Goal: Task Accomplishment & Management: Manage account settings

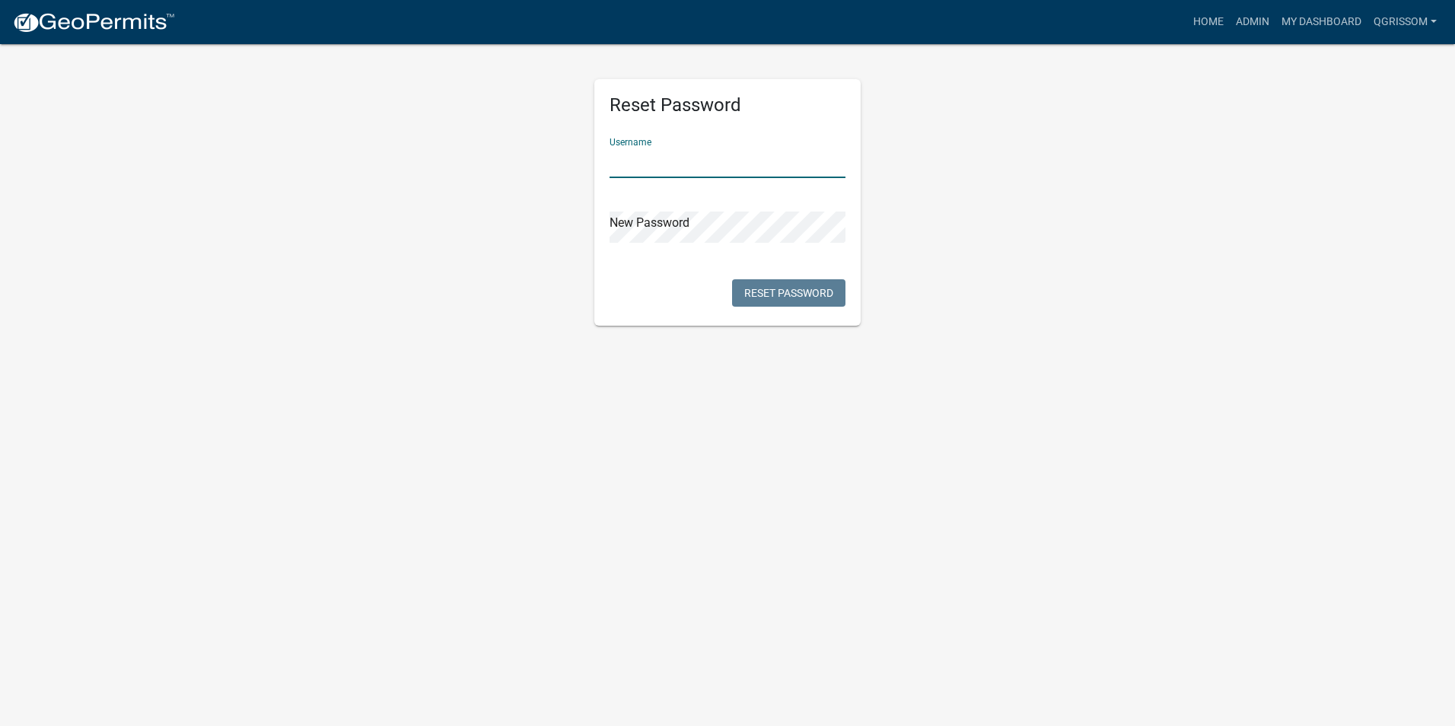
click at [692, 173] on input "text" at bounding box center [728, 162] width 236 height 31
type input "QGrissom"
click at [547, 338] on body "Internet Explorer does NOT work with GeoPermits. Get a new browser for more sec…" at bounding box center [727, 363] width 1455 height 726
click at [782, 288] on button "Reset Password" at bounding box center [788, 292] width 113 height 27
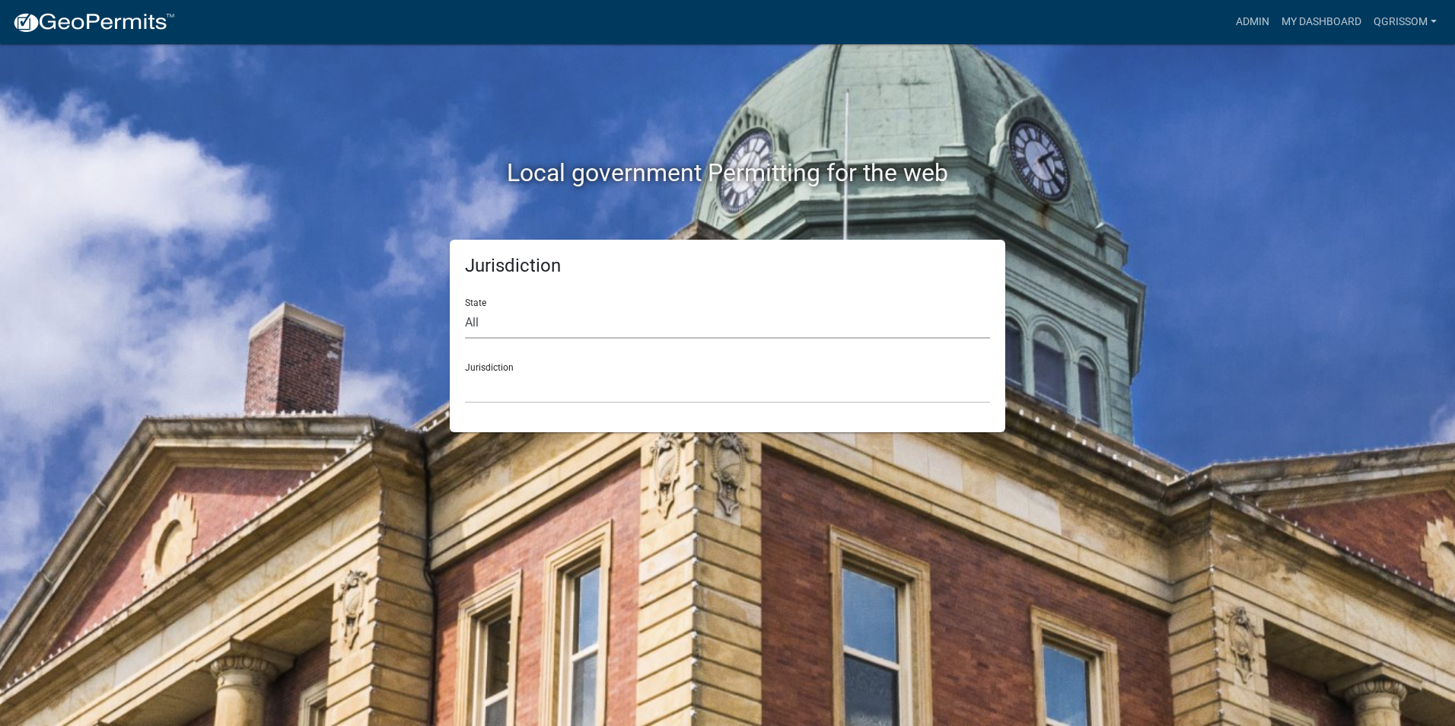
click at [589, 317] on select "All [US_STATE] [US_STATE] [US_STATE] [US_STATE] [US_STATE] [US_STATE] [US_STATE…" at bounding box center [727, 322] width 525 height 31
select select "[US_STATE]"
click at [465, 307] on select "All [US_STATE] [US_STATE] [US_STATE] [US_STATE] [US_STATE] [US_STATE] [US_STATE…" at bounding box center [727, 322] width 525 height 31
click at [521, 360] on div "Jurisdiction [GEOGRAPHIC_DATA], [US_STATE][PERSON_NAME][GEOGRAPHIC_DATA], [US_S…" at bounding box center [727, 377] width 525 height 53
click at [518, 381] on select "[GEOGRAPHIC_DATA], [US_STATE][PERSON_NAME][GEOGRAPHIC_DATA], [US_STATE][PERSON_…" at bounding box center [727, 387] width 525 height 31
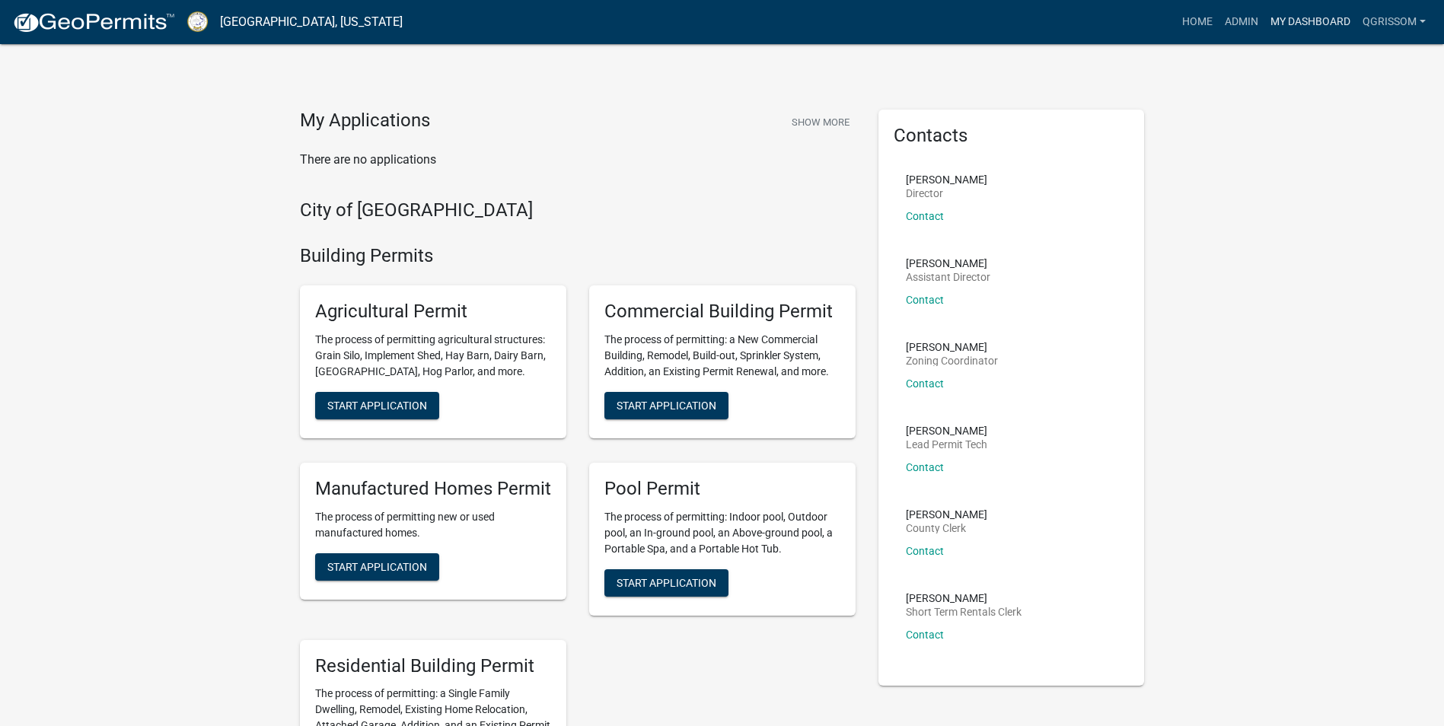
click at [1317, 14] on link "My Dashboard" at bounding box center [1310, 22] width 92 height 29
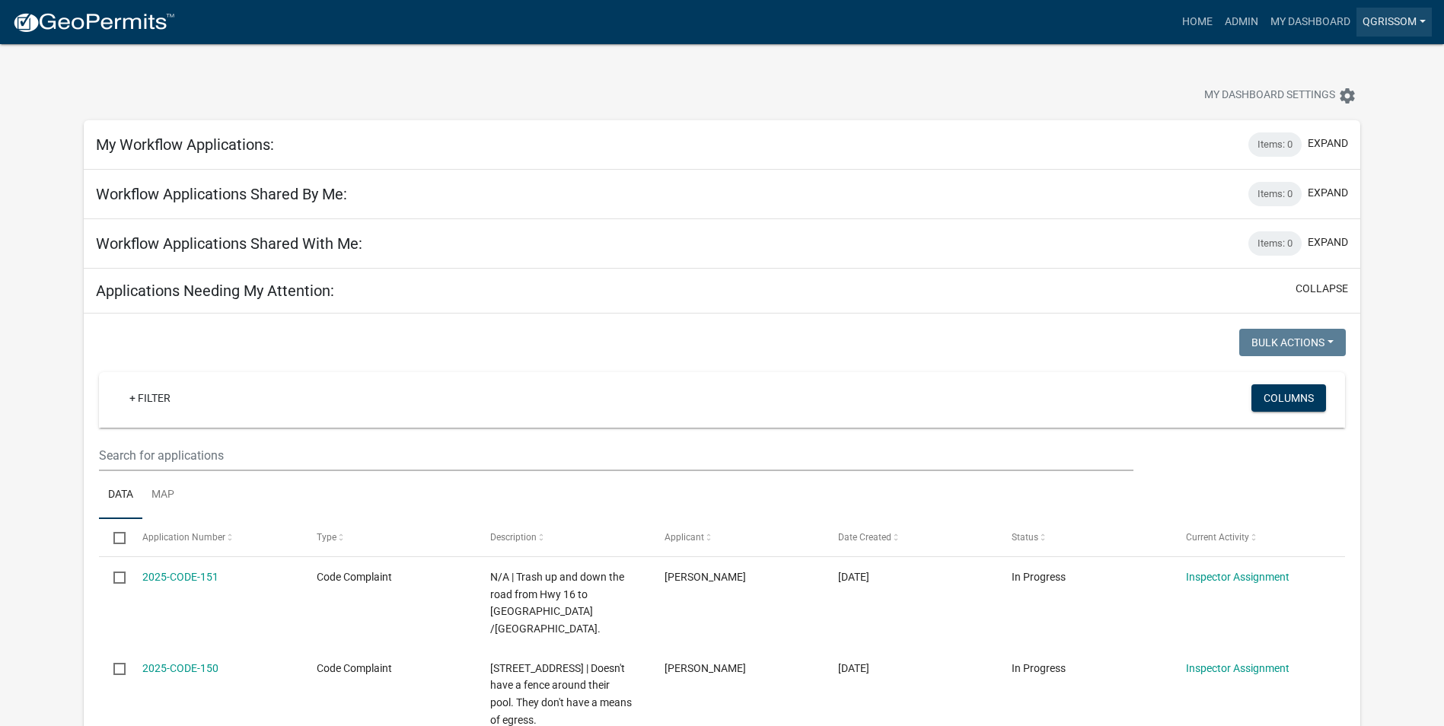
click at [1372, 24] on link "QGrissom" at bounding box center [1393, 22] width 75 height 29
click at [1349, 100] on link "Account" at bounding box center [1371, 99] width 122 height 37
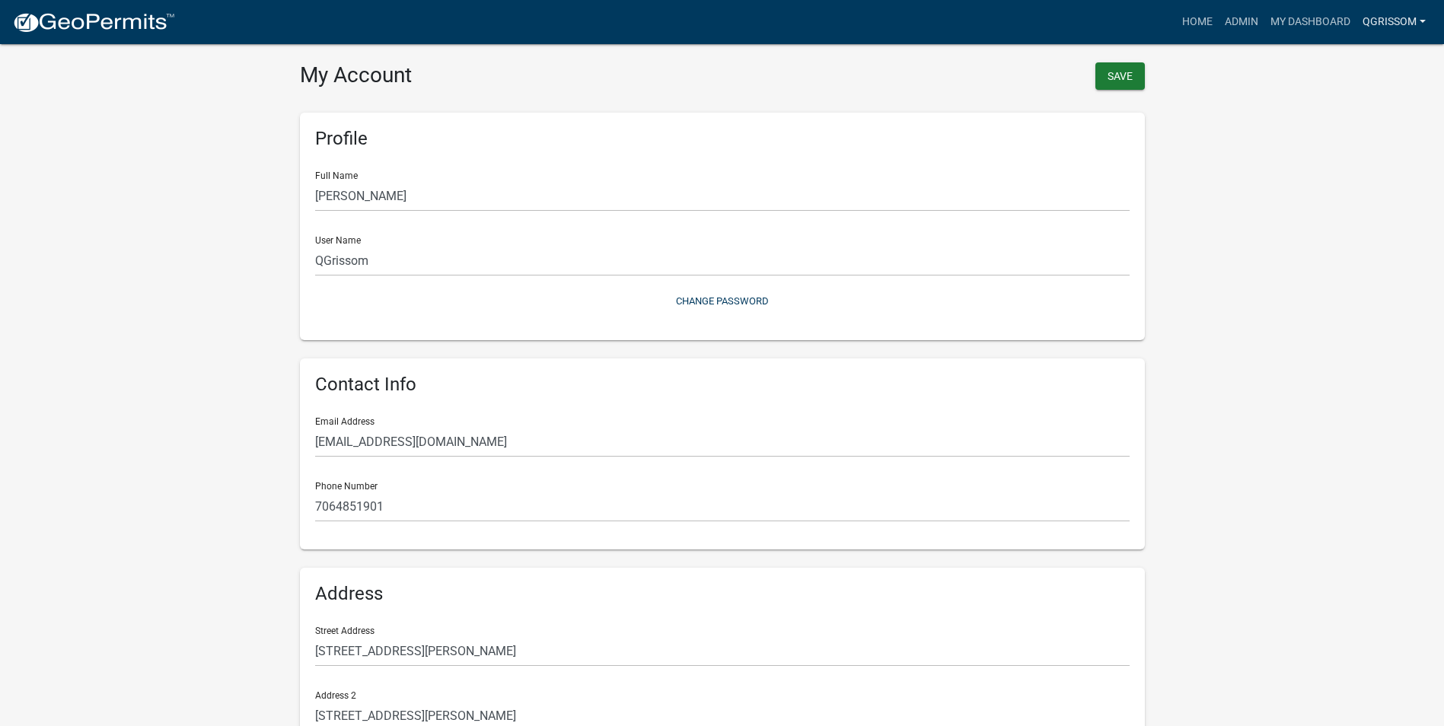
click at [1365, 26] on link "QGrissom" at bounding box center [1393, 22] width 75 height 29
click at [1349, 63] on link "Admin" at bounding box center [1371, 62] width 122 height 37
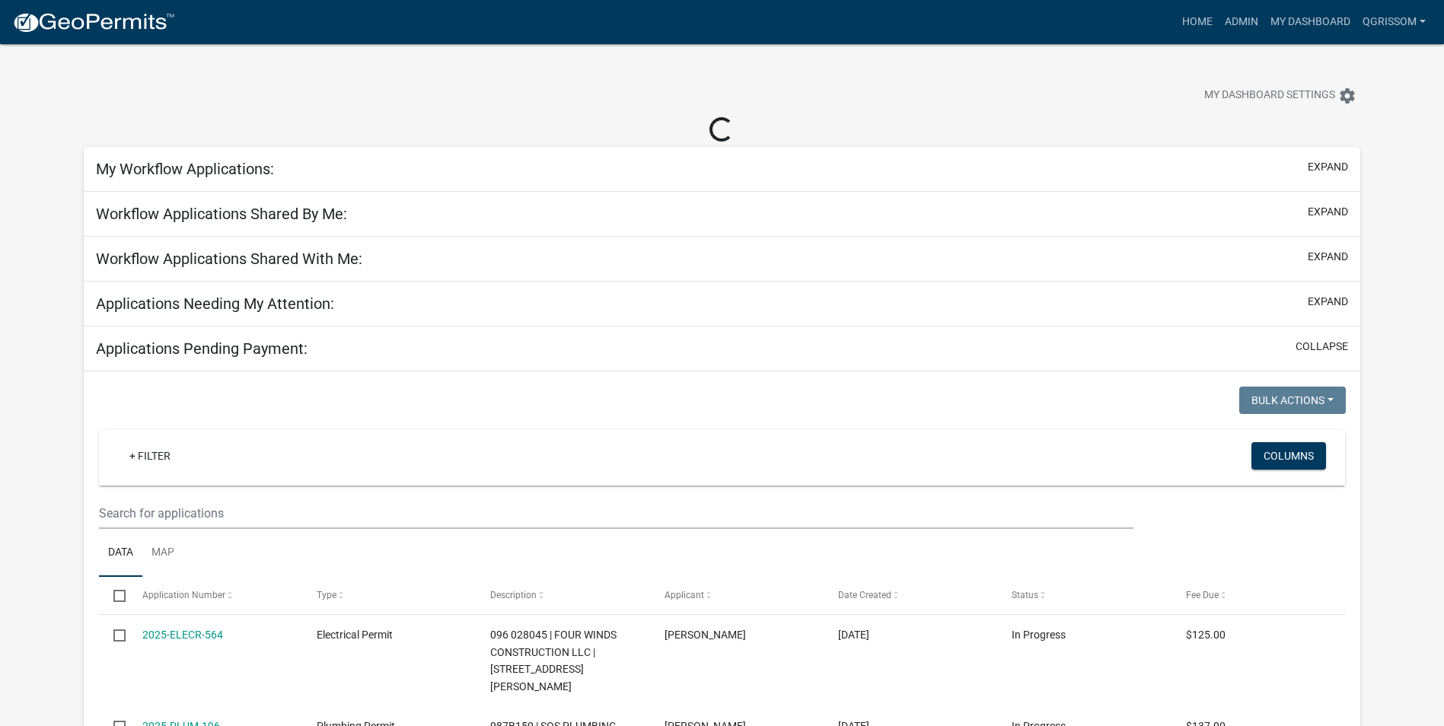
click at [476, 163] on div "My Workflow Applications: expand" at bounding box center [722, 169] width 1276 height 45
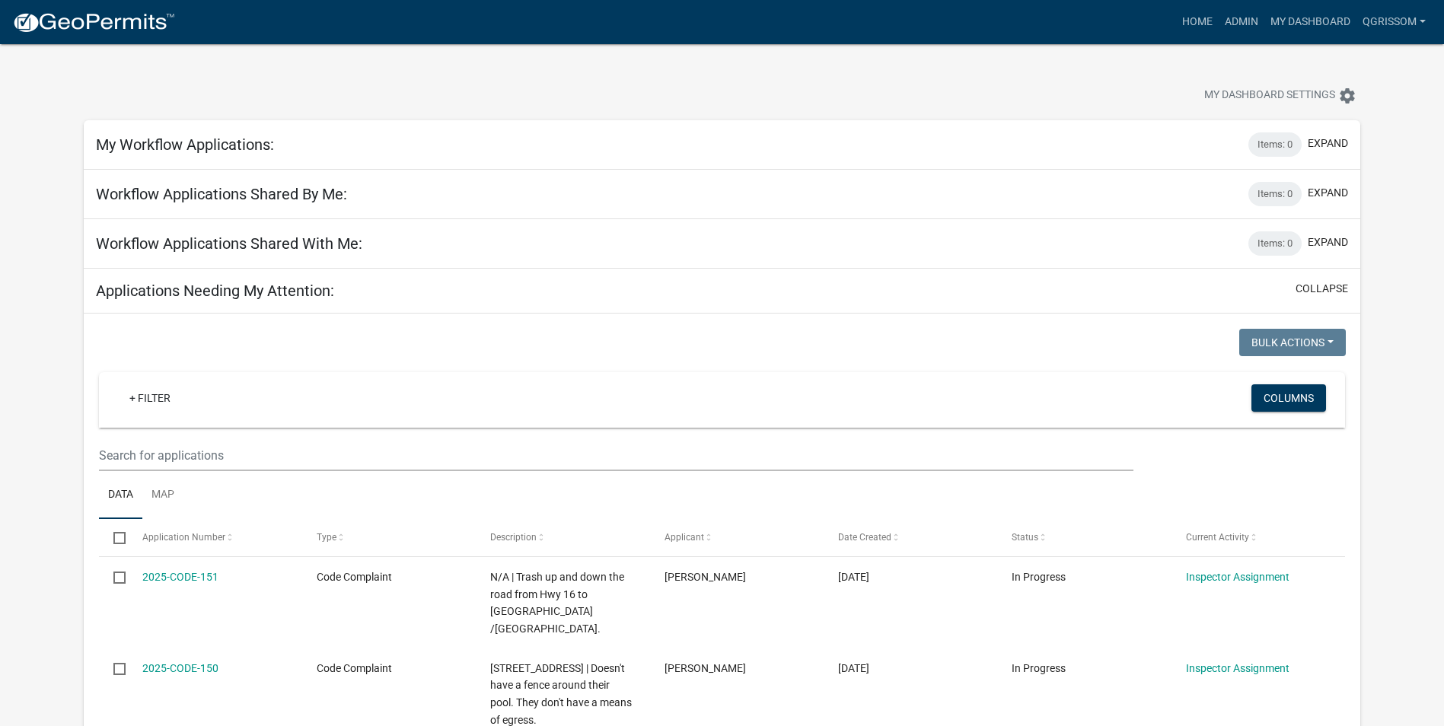
click at [234, 195] on h5 "Workflow Applications Shared By Me:" at bounding box center [221, 194] width 251 height 18
click at [1328, 407] on div "+ Filter Columns" at bounding box center [722, 400] width 1232 height 56
click at [1311, 407] on button "Columns" at bounding box center [1288, 397] width 75 height 27
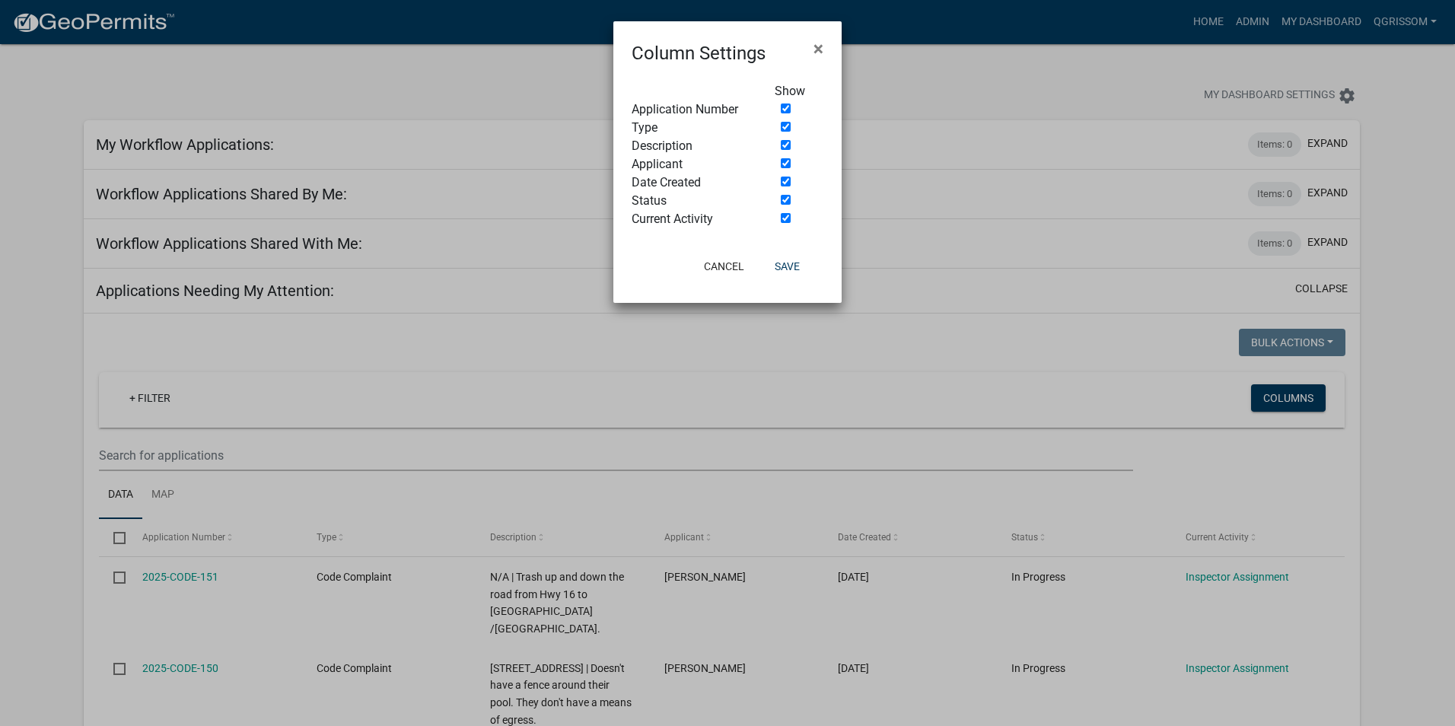
click at [1096, 403] on ngb-modal-window "Column Settings × Show Application Number Type Description Applicant Date Creat…" at bounding box center [727, 363] width 1455 height 726
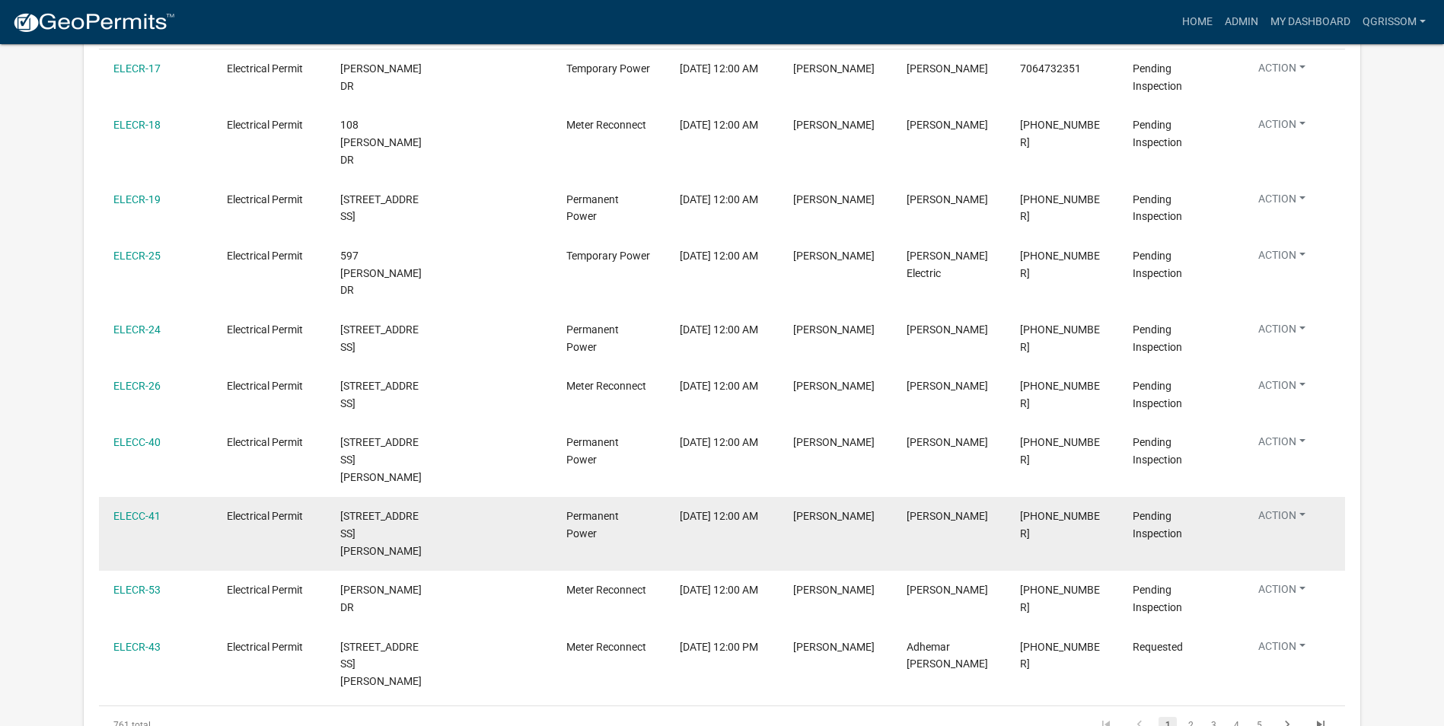
scroll to position [4237, 0]
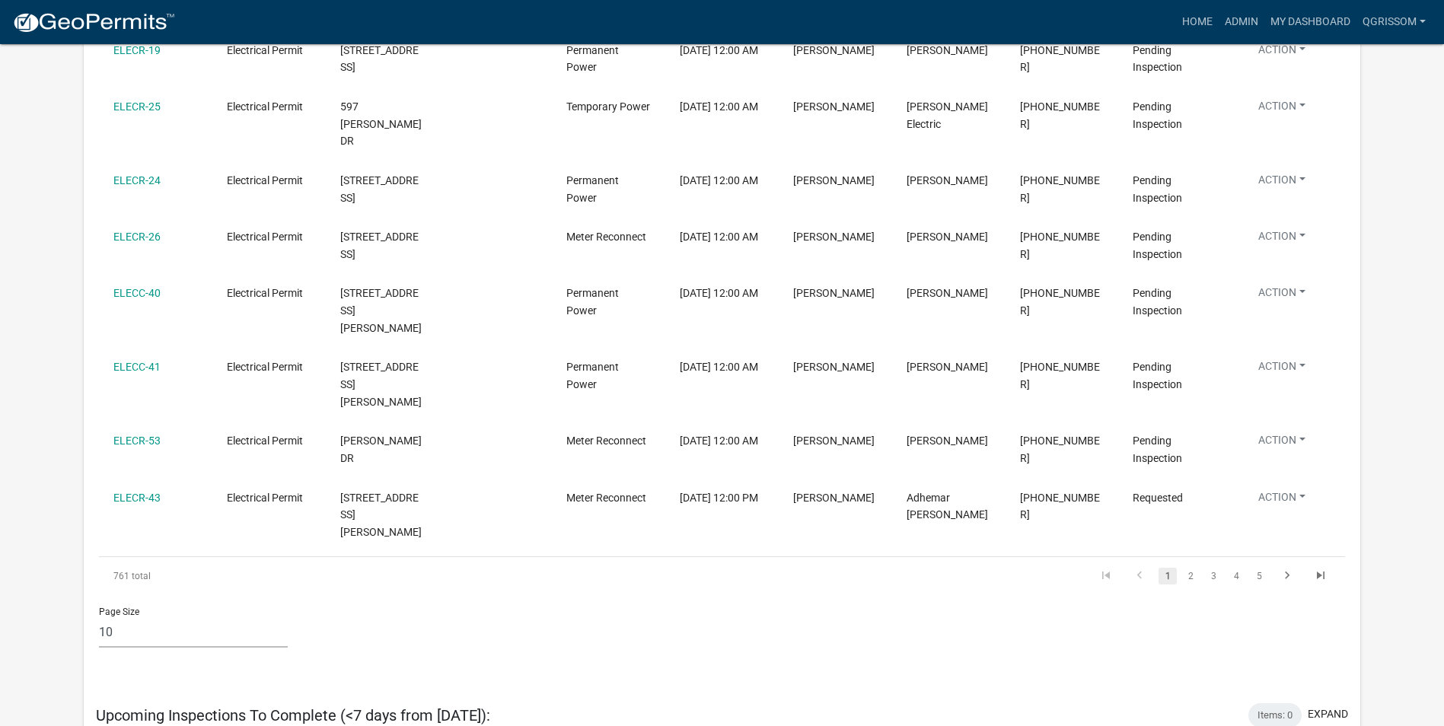
click at [314, 706] on h5 "Upcoming Inspections To Complete (<7 days from [DATE]):" at bounding box center [293, 715] width 394 height 18
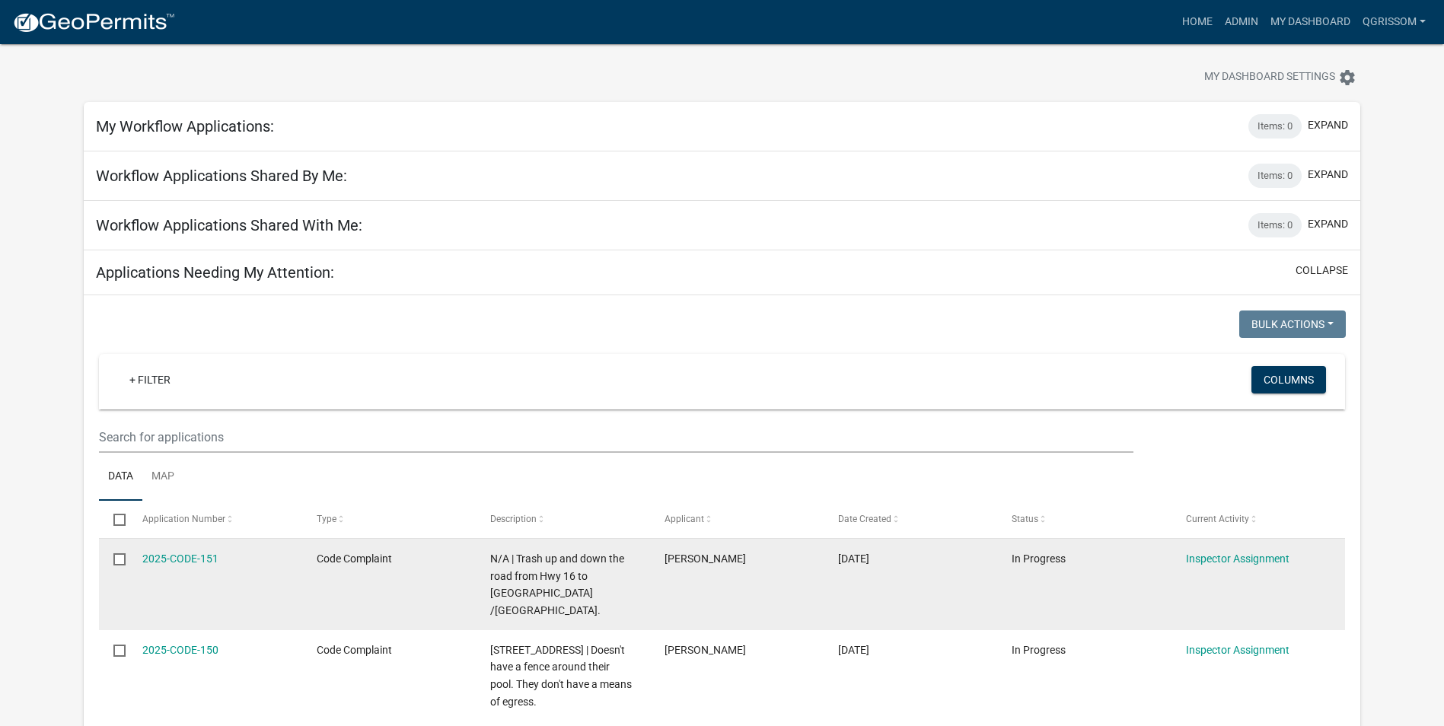
scroll to position [0, 0]
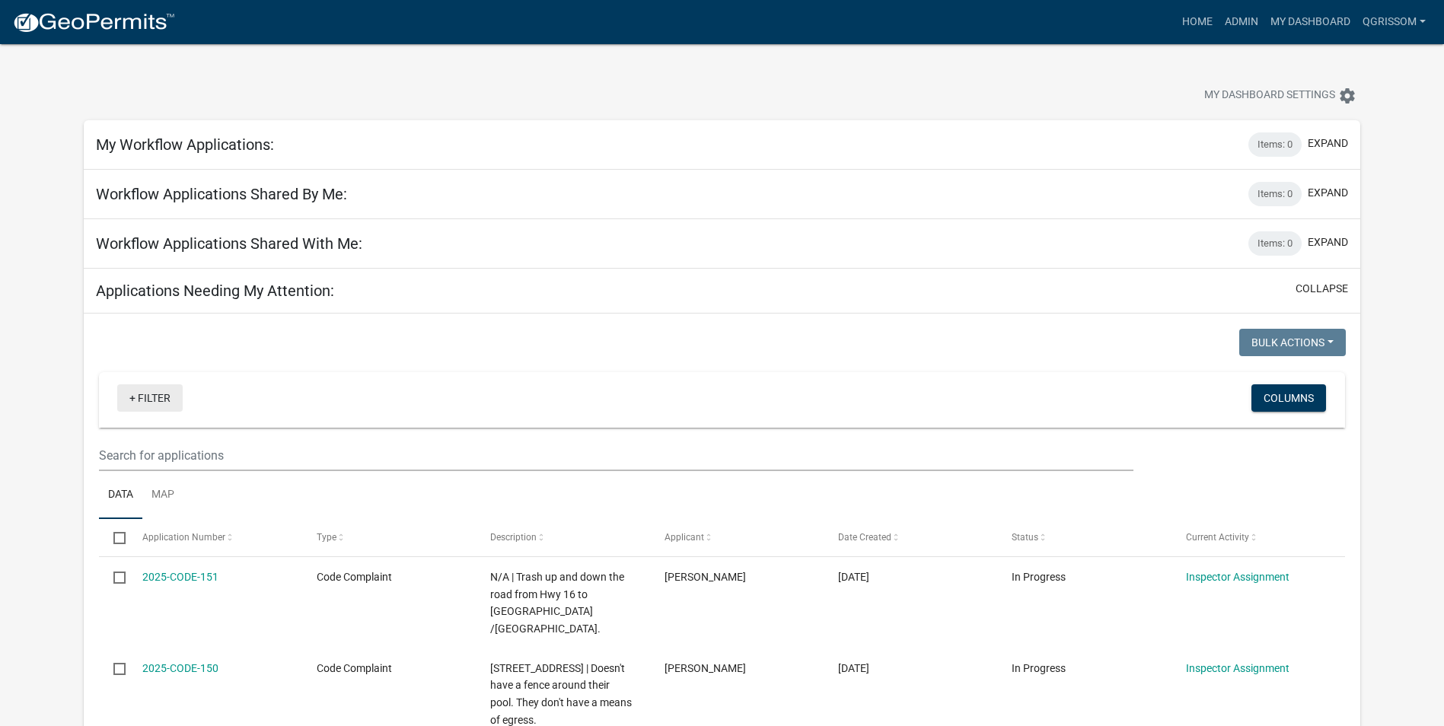
click at [159, 405] on link "+ Filter" at bounding box center [149, 397] width 65 height 27
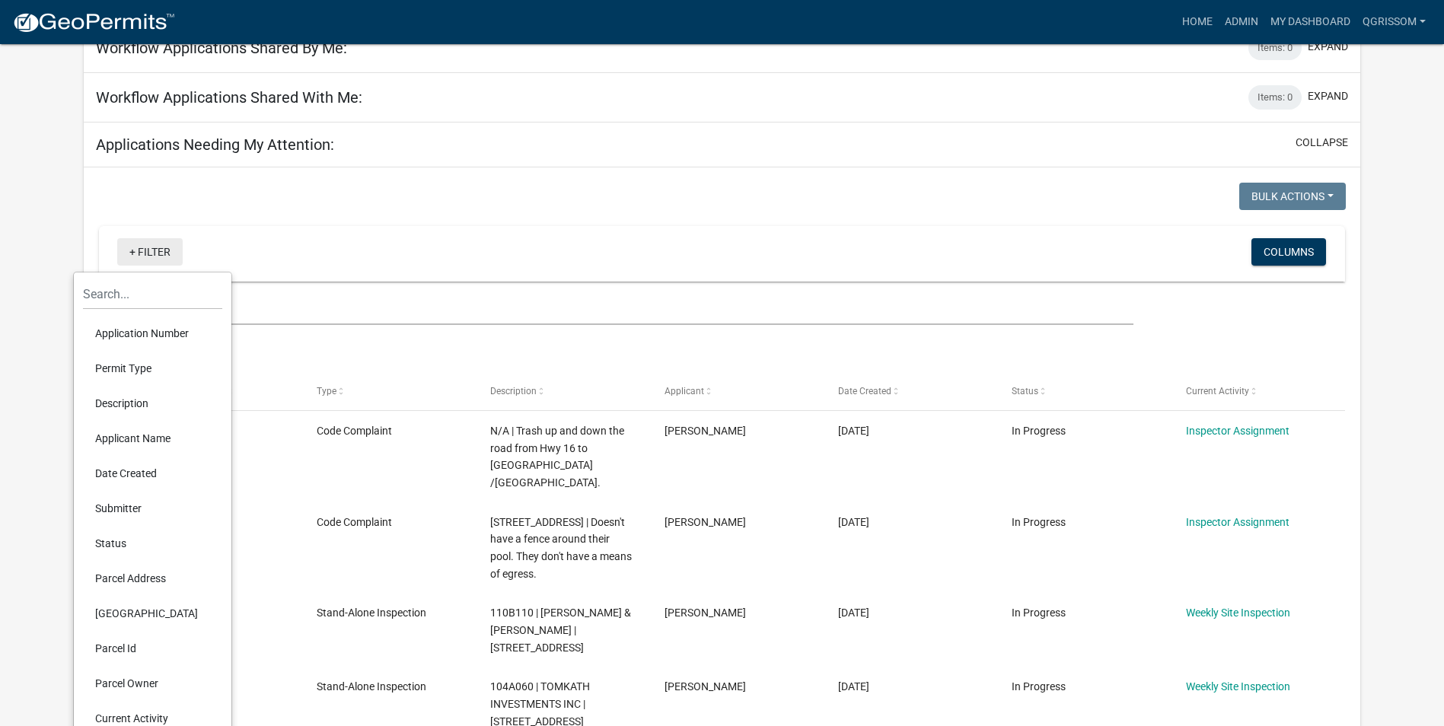
scroll to position [152, 0]
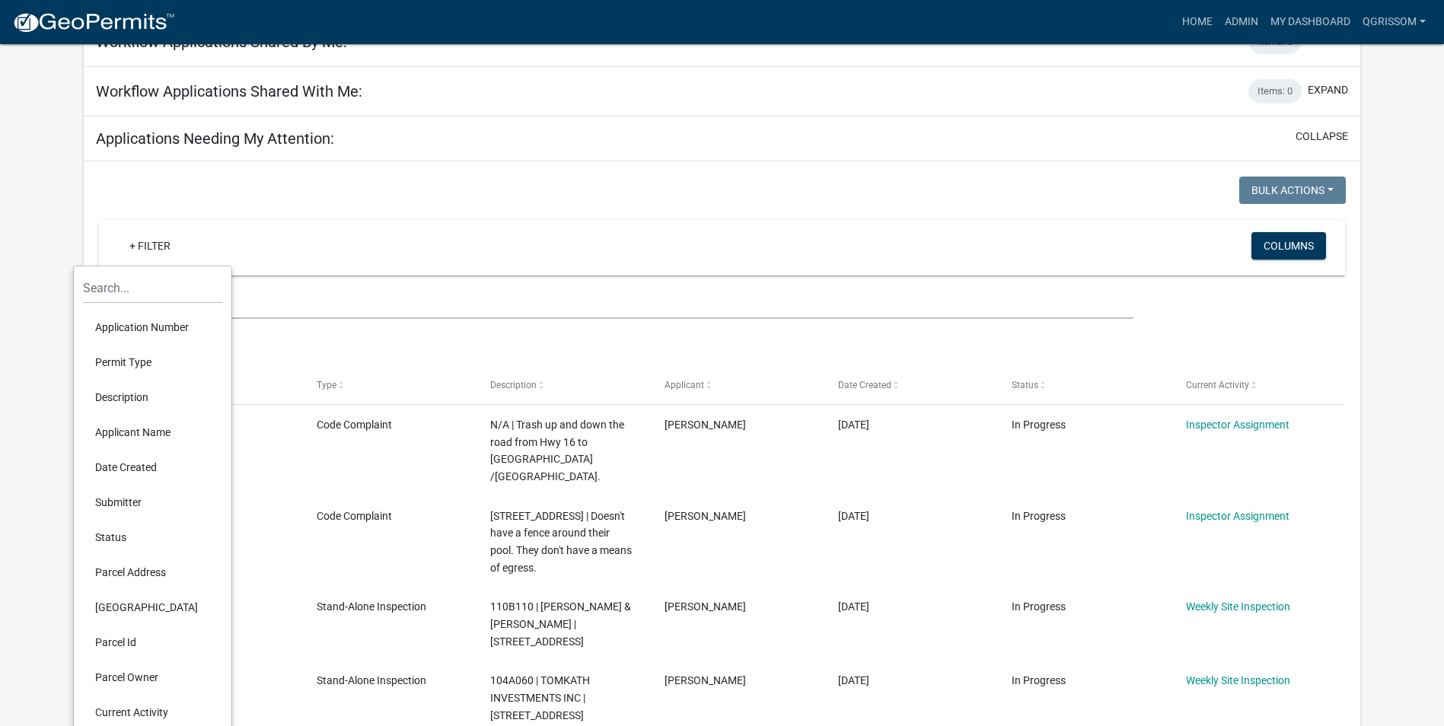
click at [144, 462] on li "Date Created" at bounding box center [152, 467] width 139 height 35
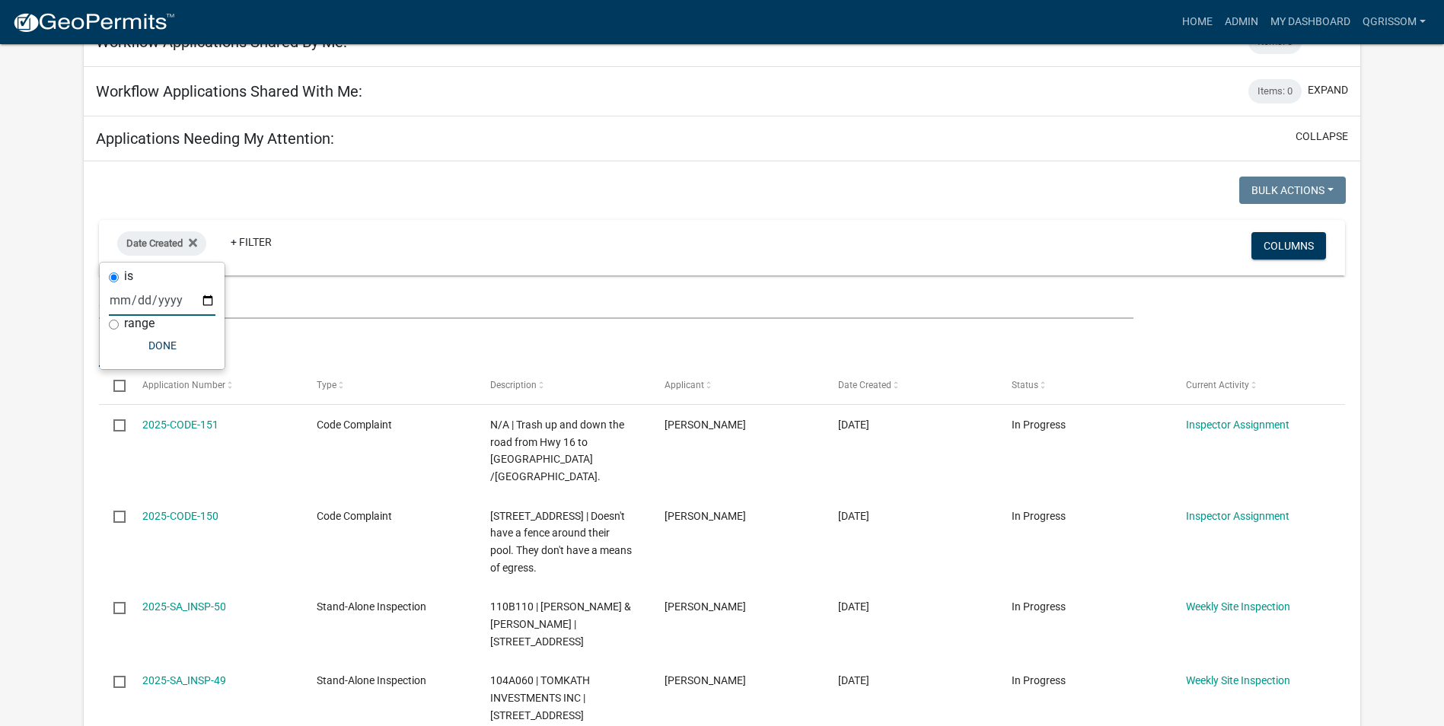
click at [210, 301] on input "date" at bounding box center [162, 300] width 107 height 31
type input "[DATE]"
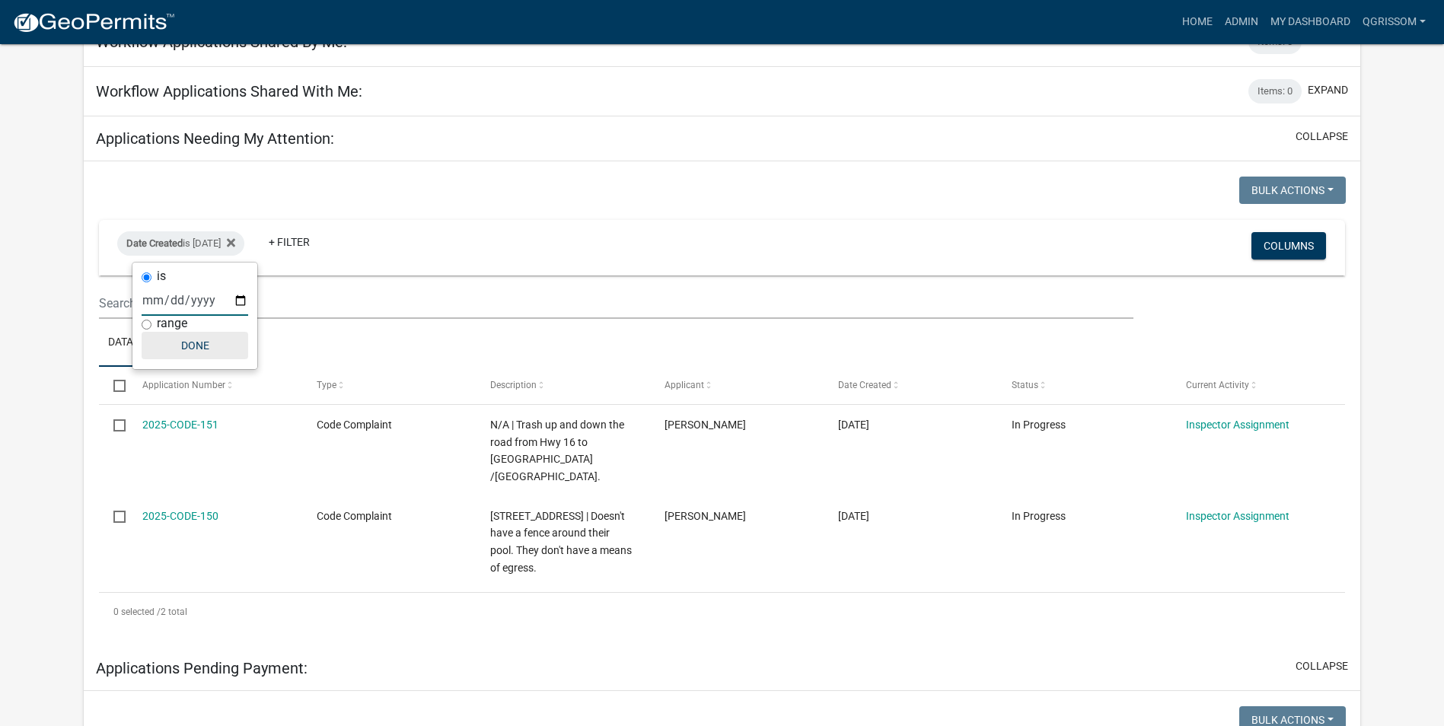
click at [205, 354] on button "Done" at bounding box center [195, 345] width 107 height 27
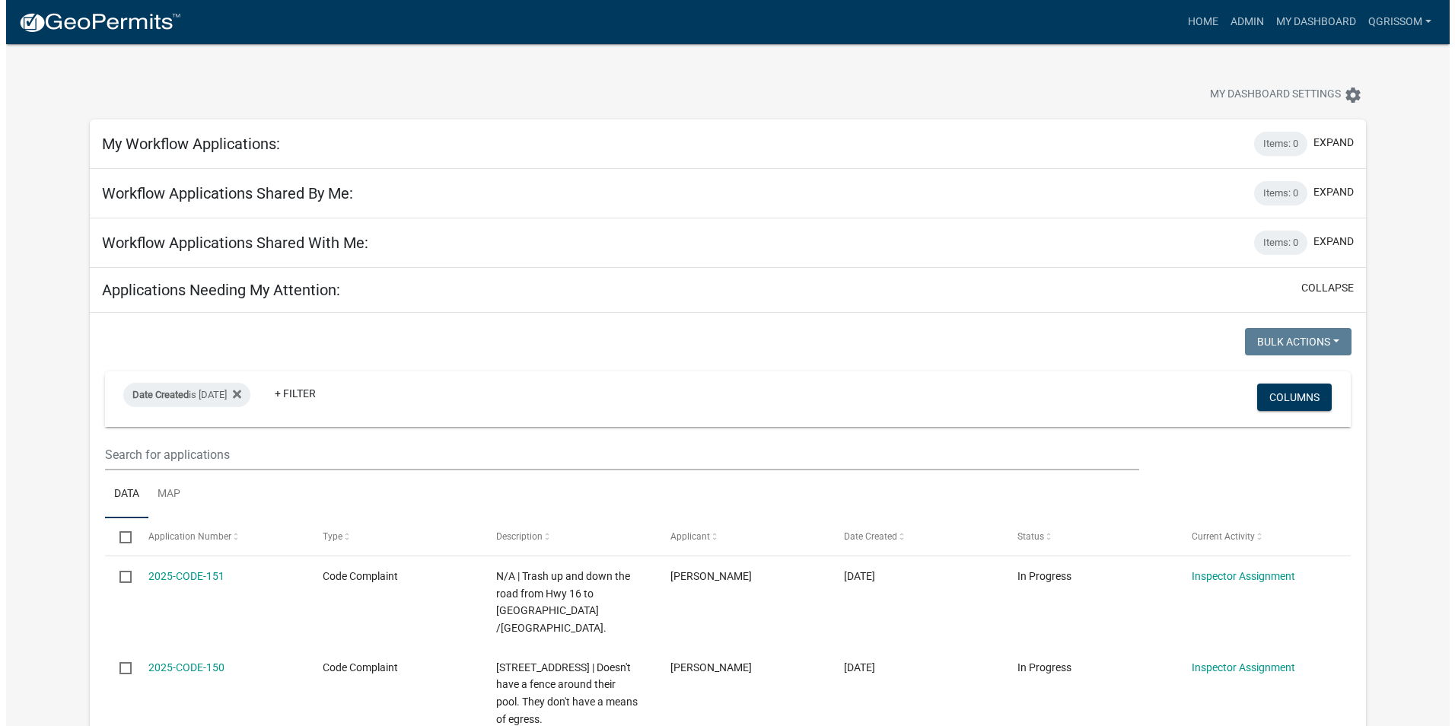
scroll to position [0, 0]
click at [33, 17] on img at bounding box center [93, 22] width 163 height 23
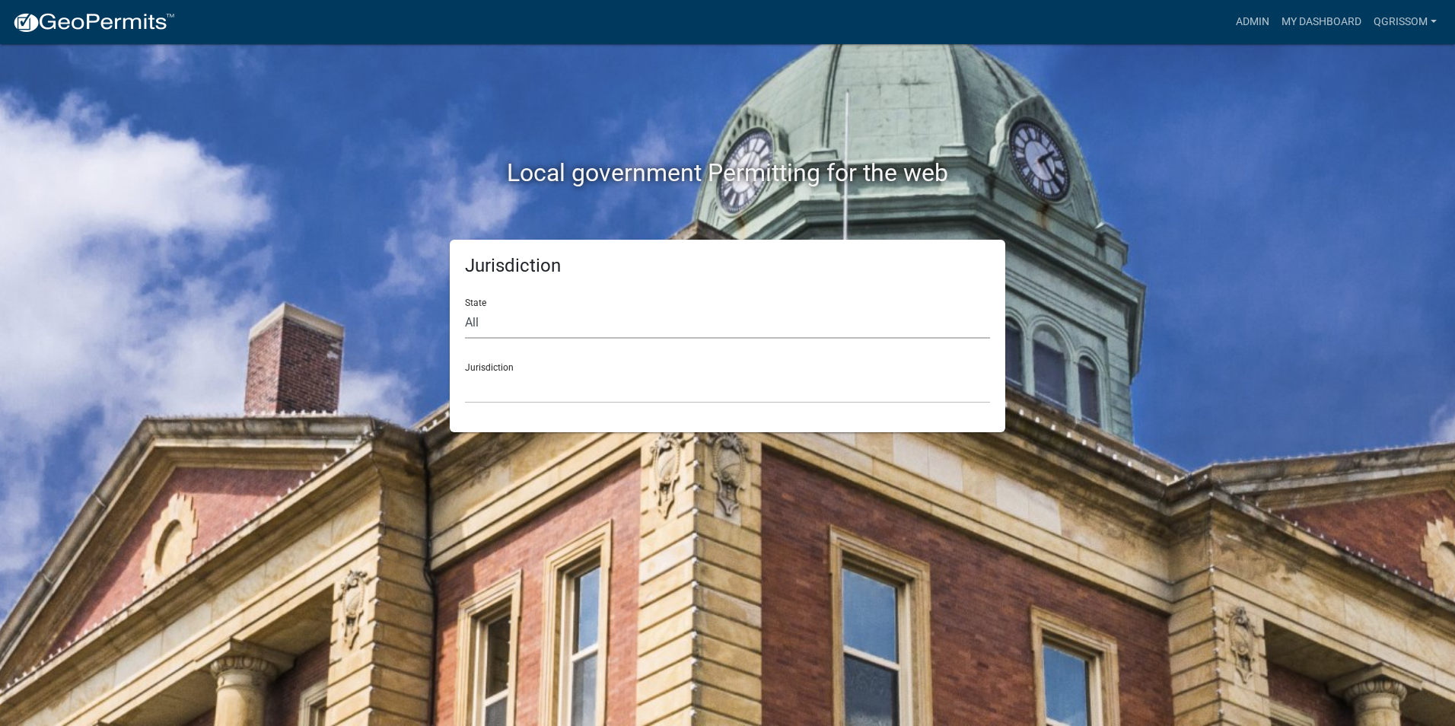
click at [473, 316] on select "All [US_STATE] [US_STATE] [US_STATE] [US_STATE] [US_STATE] [US_STATE] [US_STATE…" at bounding box center [727, 322] width 525 height 31
select select "[US_STATE]"
click at [465, 307] on select "All [US_STATE] [US_STATE] [US_STATE] [US_STATE] [US_STATE] [US_STATE] [US_STATE…" at bounding box center [727, 322] width 525 height 31
click at [485, 384] on select "[GEOGRAPHIC_DATA], [US_STATE][PERSON_NAME][GEOGRAPHIC_DATA], [US_STATE][PERSON_…" at bounding box center [727, 387] width 525 height 31
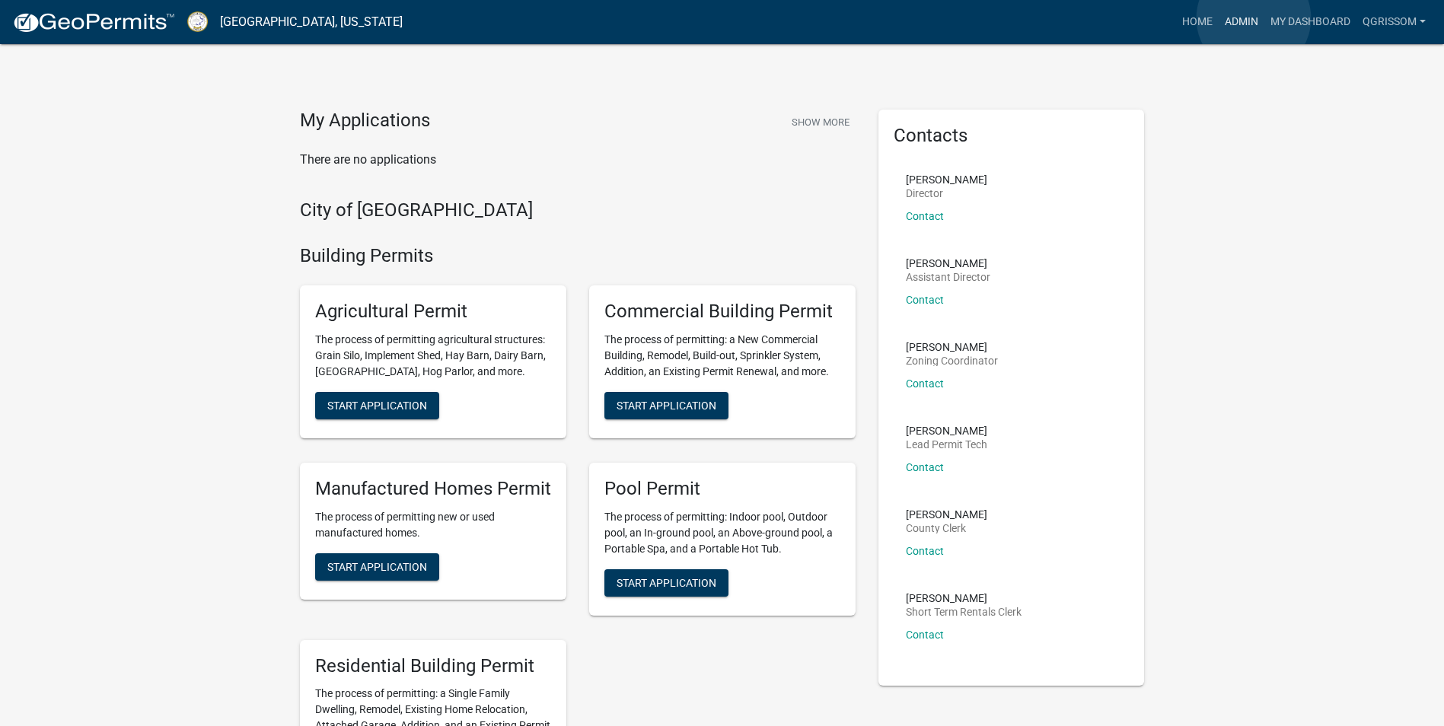
click at [1254, 18] on link "Admin" at bounding box center [1241, 22] width 46 height 29
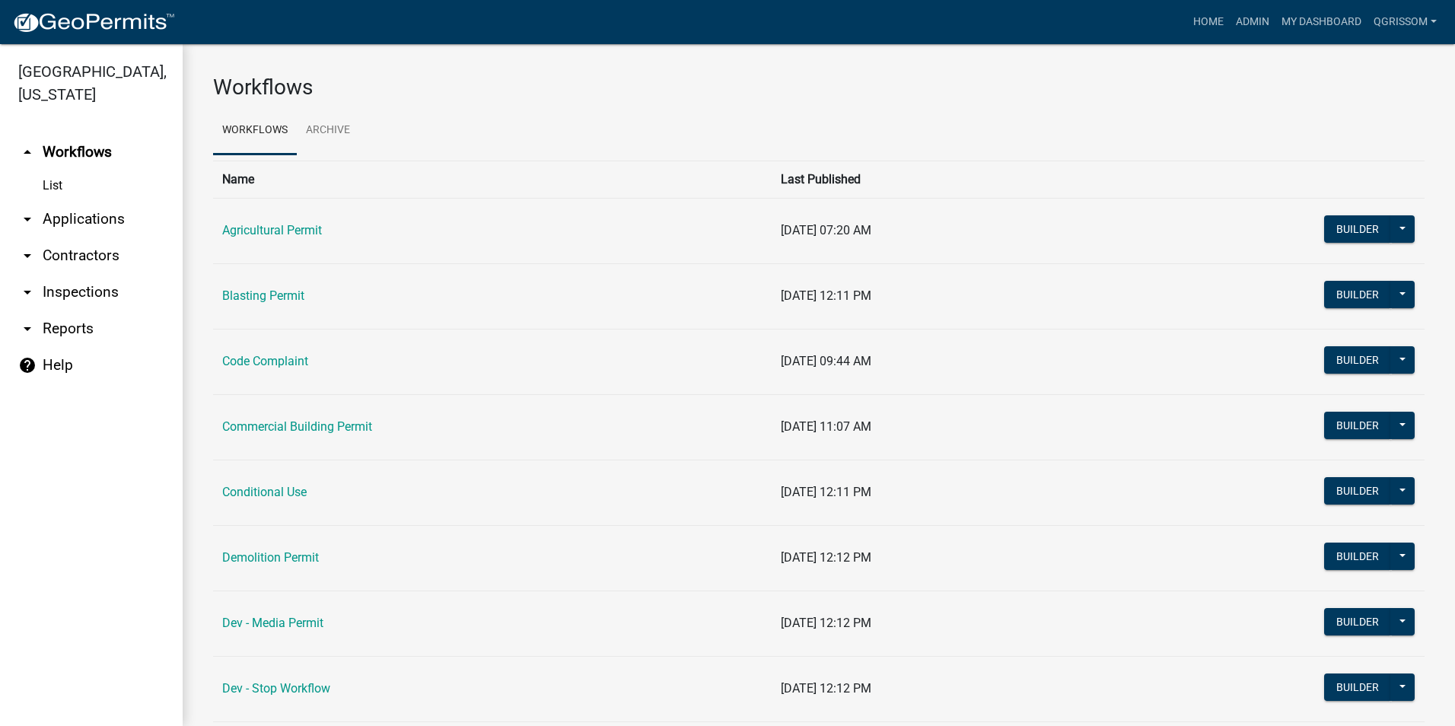
click at [59, 298] on link "arrow_drop_down Inspections" at bounding box center [91, 292] width 183 height 37
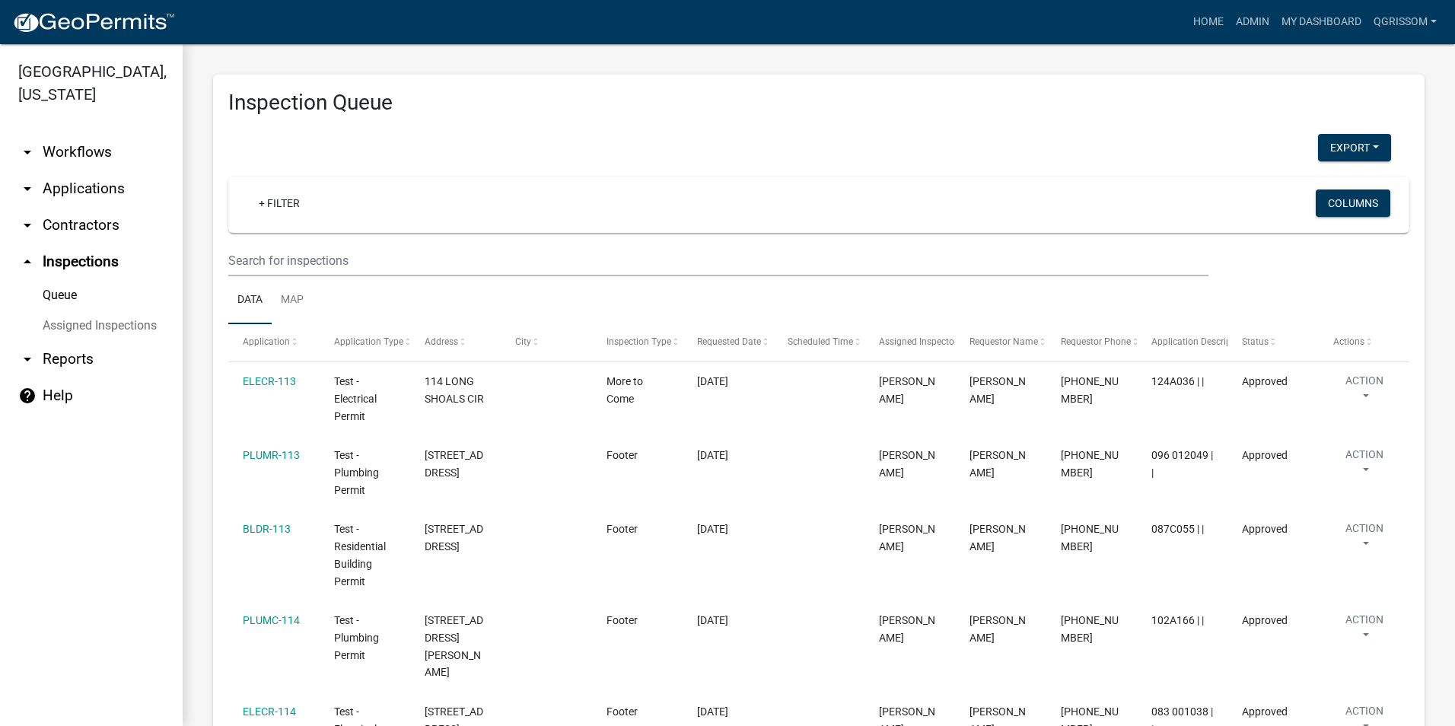
click at [65, 301] on link "Queue" at bounding box center [91, 295] width 183 height 30
click at [65, 330] on link "Assigned Inspections" at bounding box center [91, 326] width 183 height 30
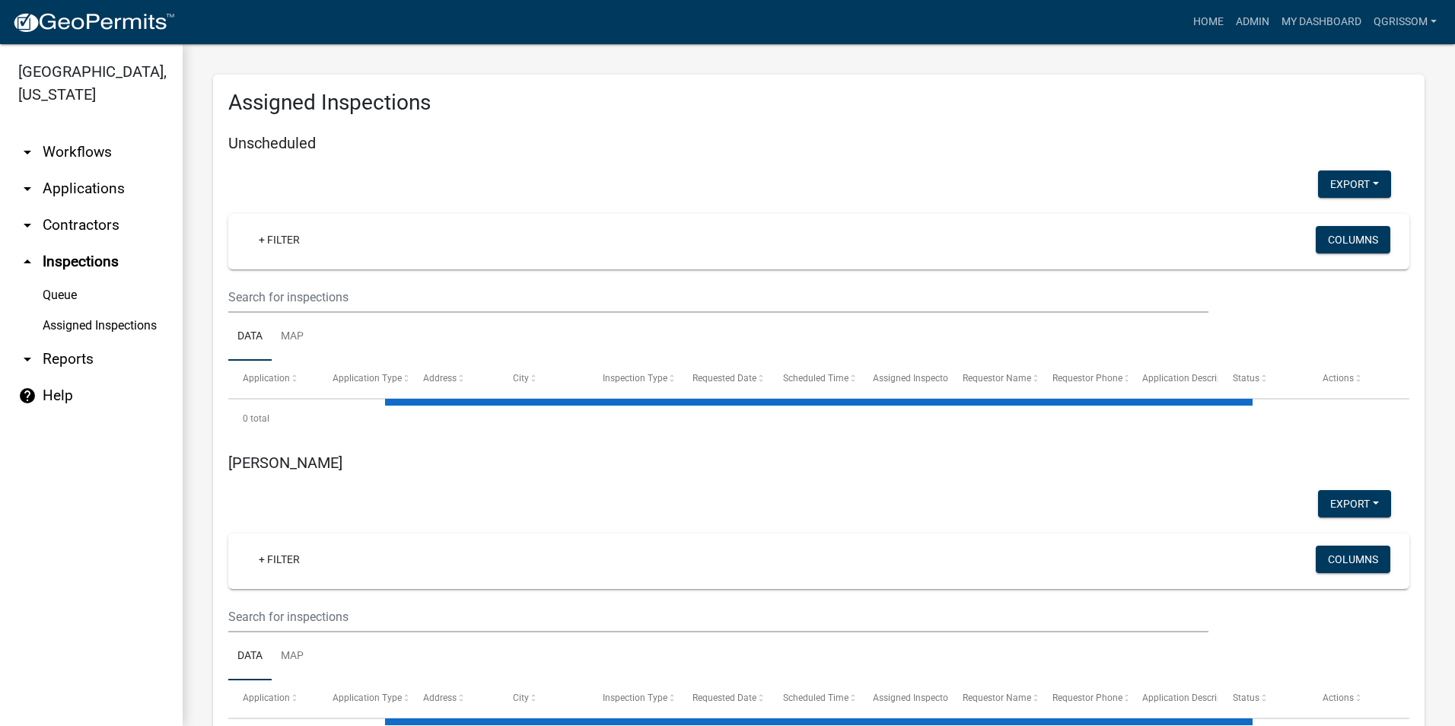
click at [73, 295] on link "Queue" at bounding box center [91, 295] width 183 height 30
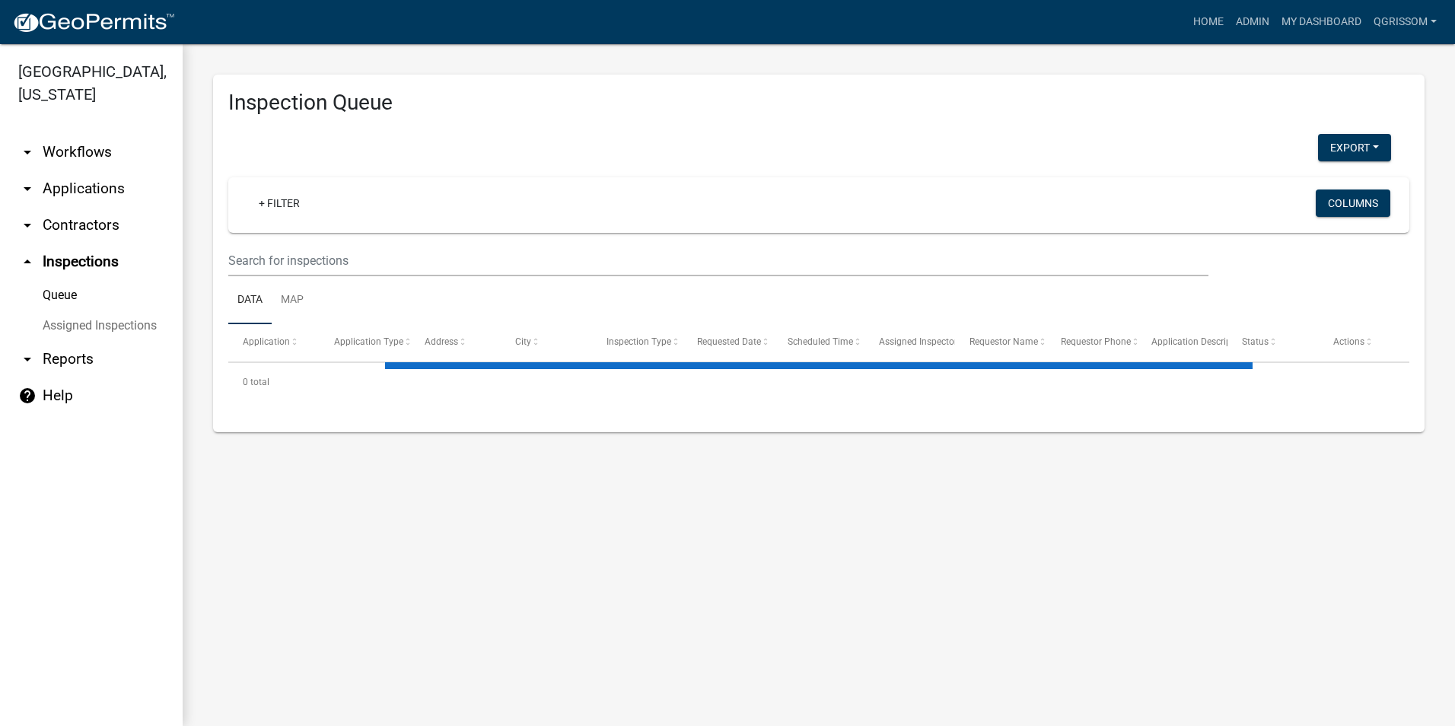
click at [55, 260] on link "arrow_drop_up Inspections" at bounding box center [91, 262] width 183 height 37
click at [46, 186] on link "arrow_drop_down Applications" at bounding box center [91, 188] width 183 height 37
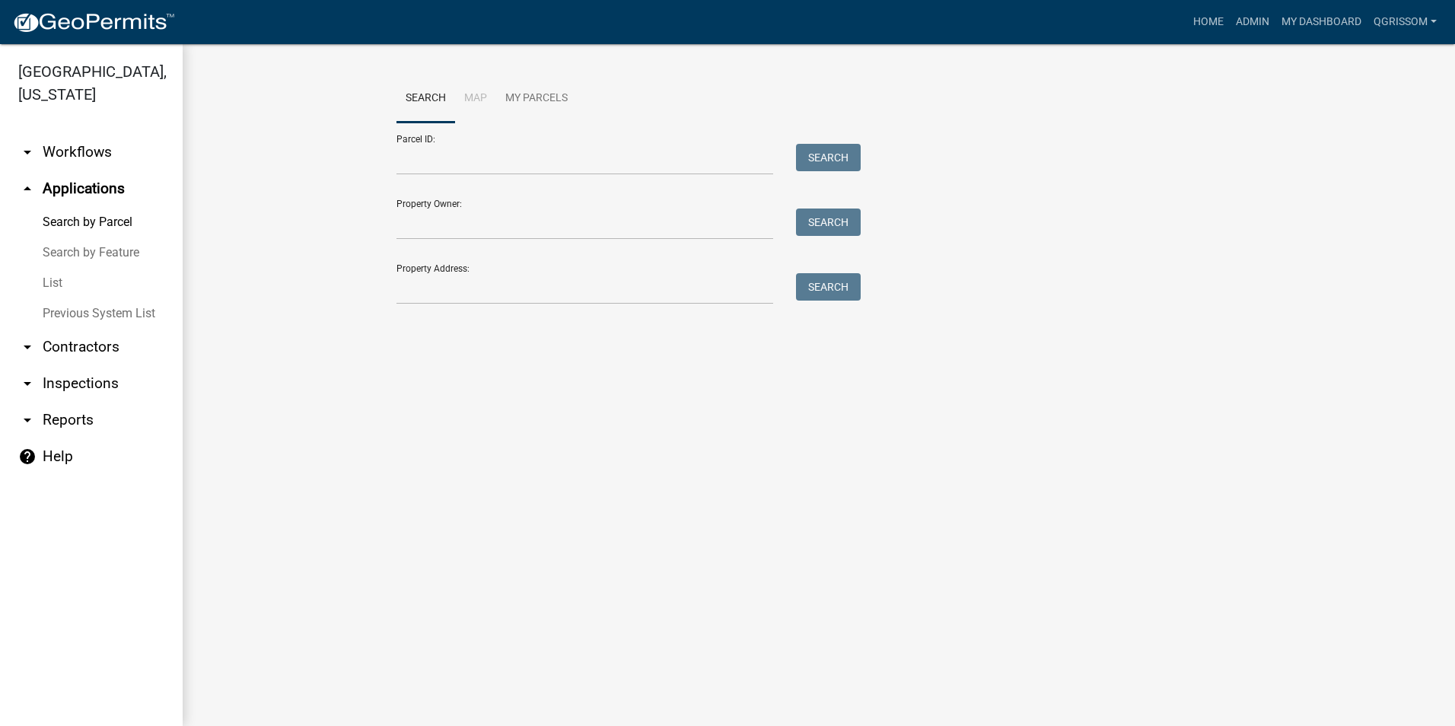
click at [62, 311] on link "Previous System List" at bounding box center [91, 313] width 183 height 30
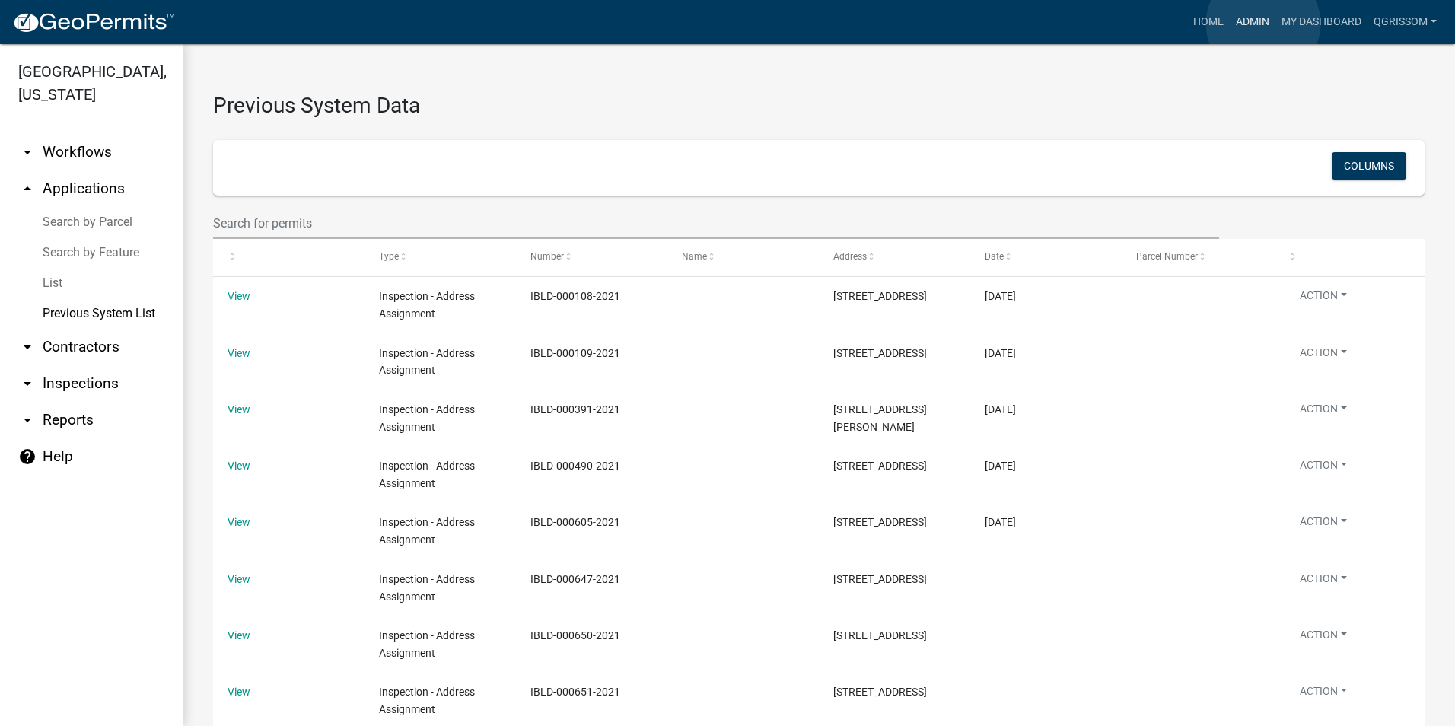
click at [1263, 24] on link "Admin" at bounding box center [1253, 22] width 46 height 29
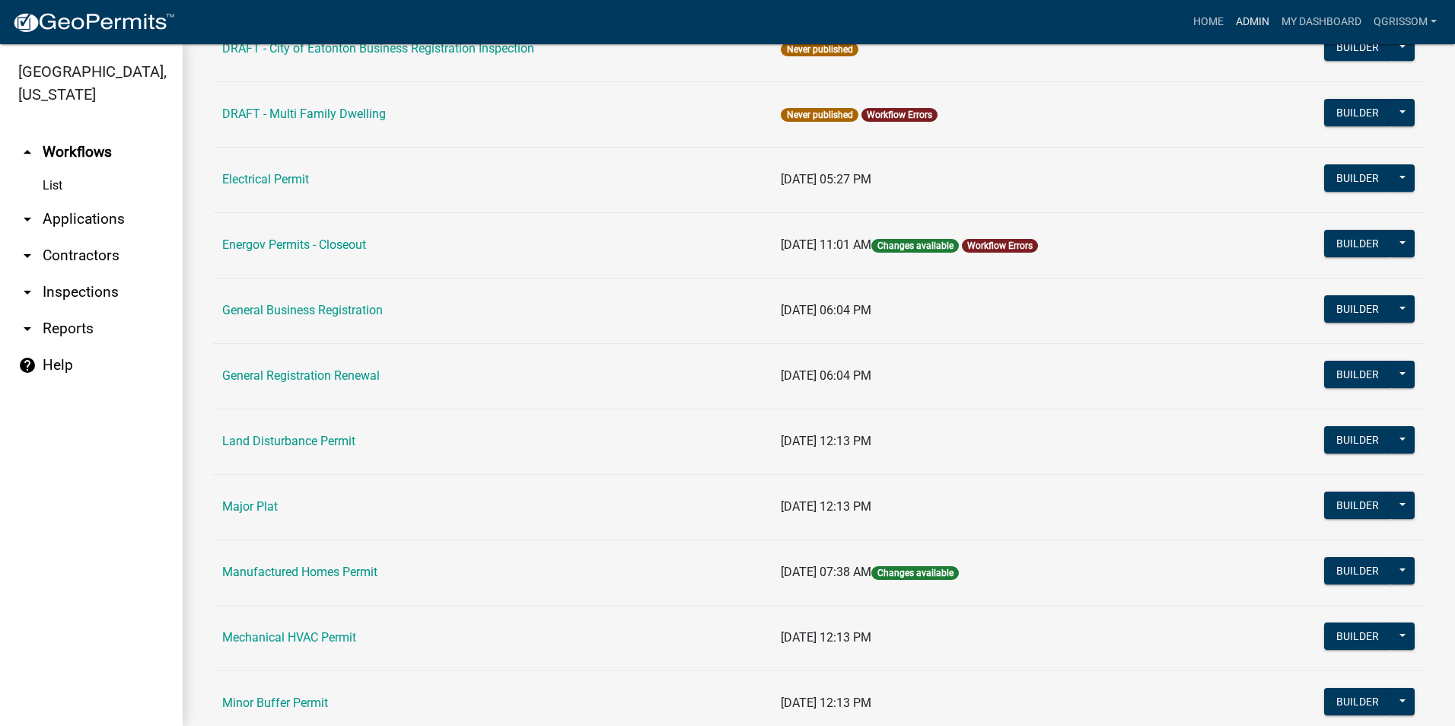
scroll to position [837, 0]
click at [269, 443] on link "Land Disturbance Permit" at bounding box center [288, 440] width 133 height 14
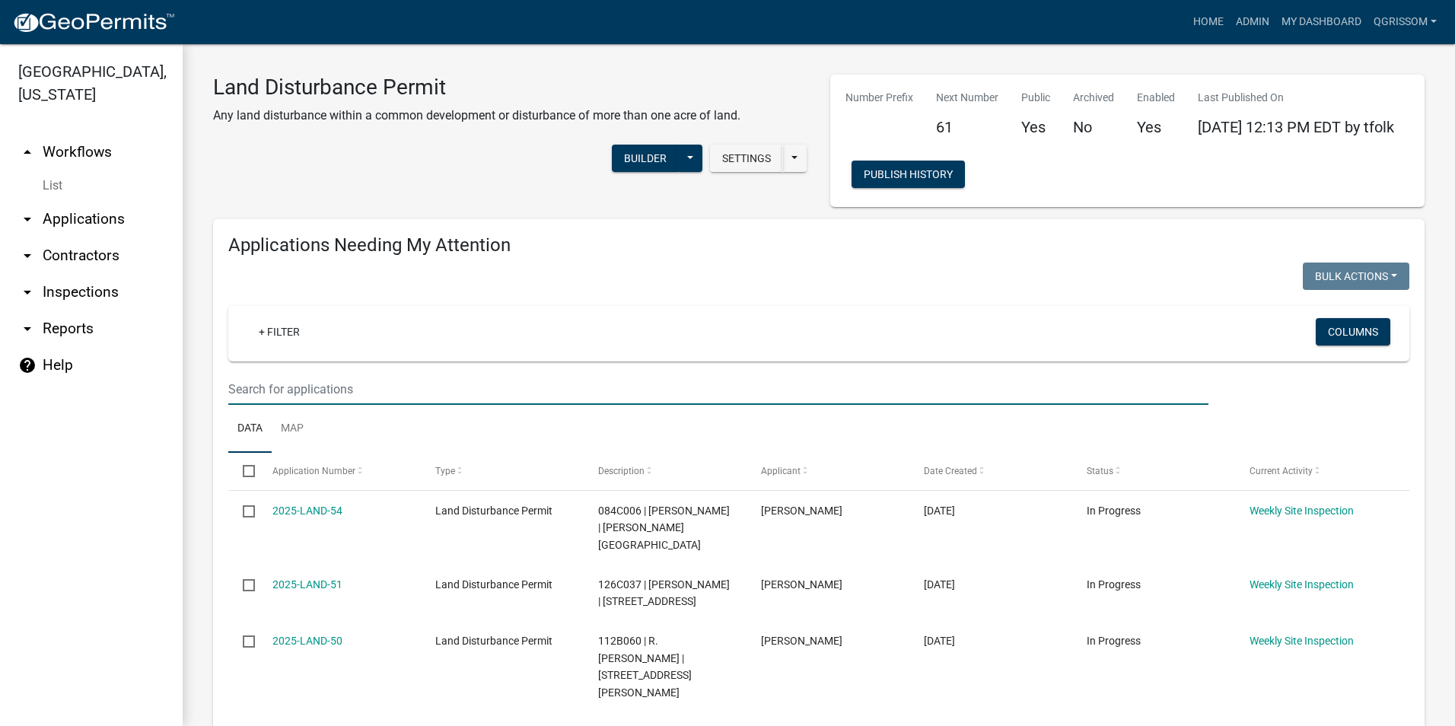
click at [383, 395] on input "text" at bounding box center [718, 389] width 980 height 31
click at [1212, 27] on link "Home" at bounding box center [1208, 22] width 43 height 29
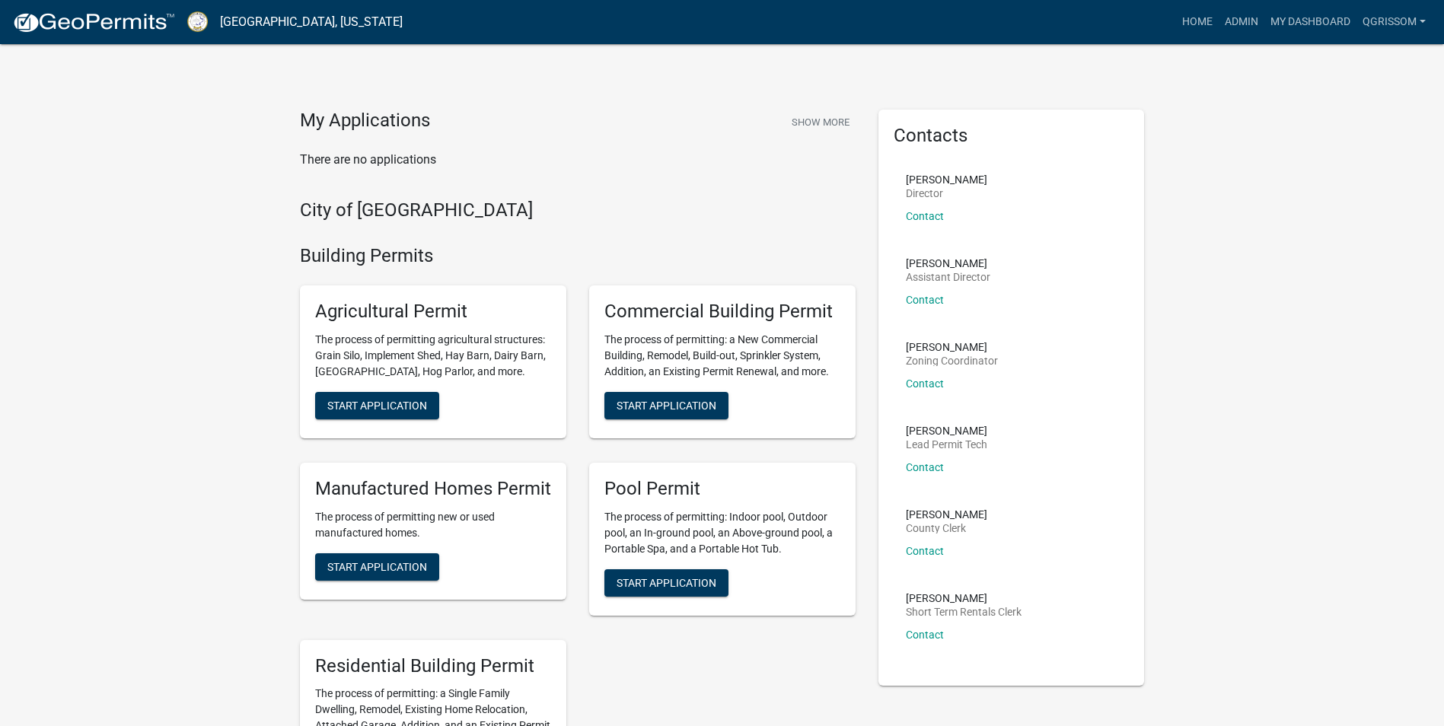
click at [331, 122] on h4 "My Applications" at bounding box center [365, 121] width 130 height 23
click at [798, 119] on button "Show More" at bounding box center [820, 122] width 70 height 25
